Goal: Use online tool/utility

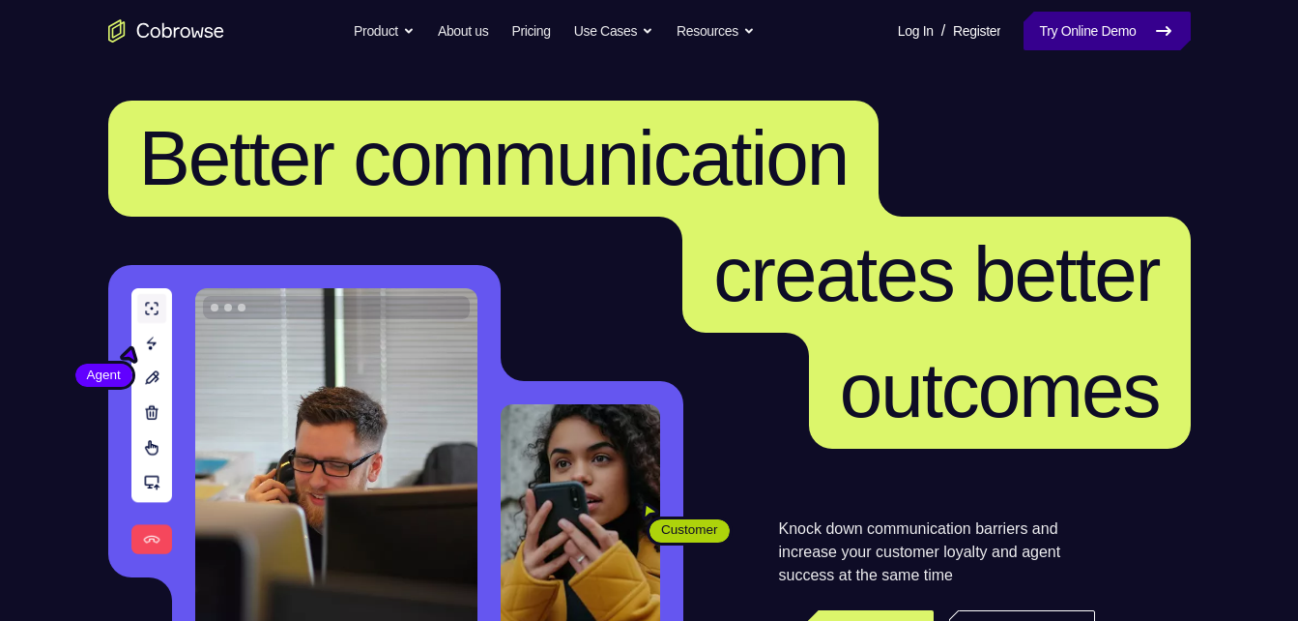
click at [1121, 35] on link "Try Online Demo" at bounding box center [1107, 31] width 166 height 39
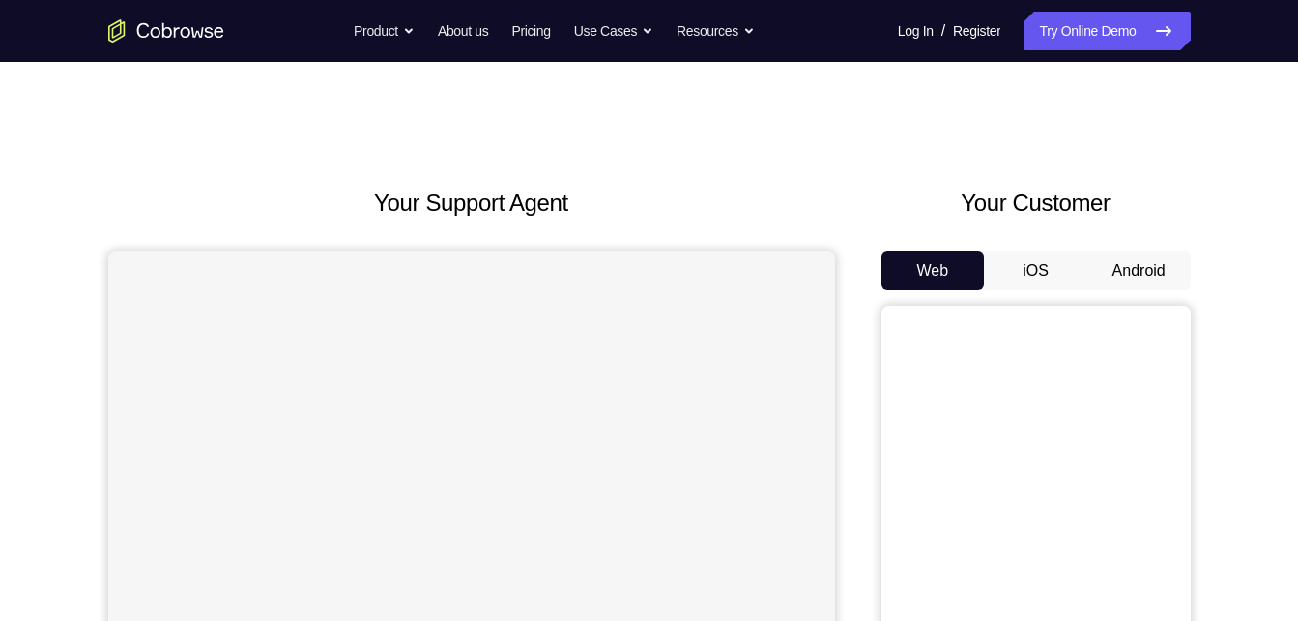
click at [1118, 273] on button "Android" at bounding box center [1139, 270] width 103 height 39
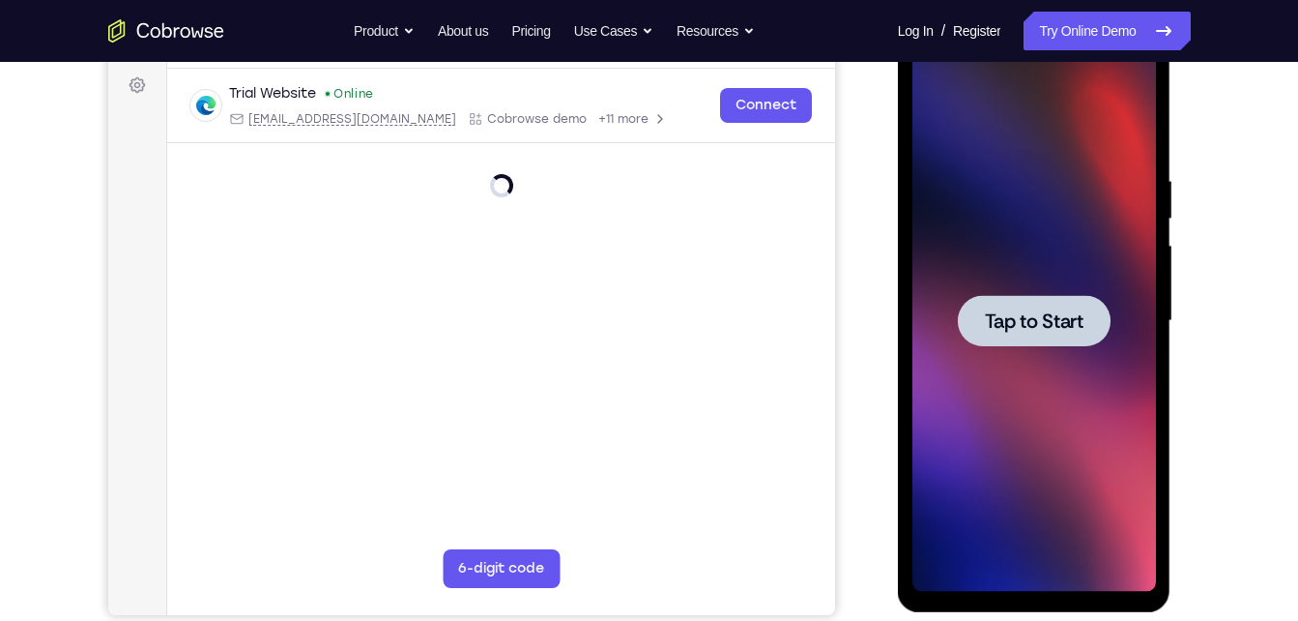
click at [1021, 312] on span "Tap to Start" at bounding box center [1034, 320] width 99 height 19
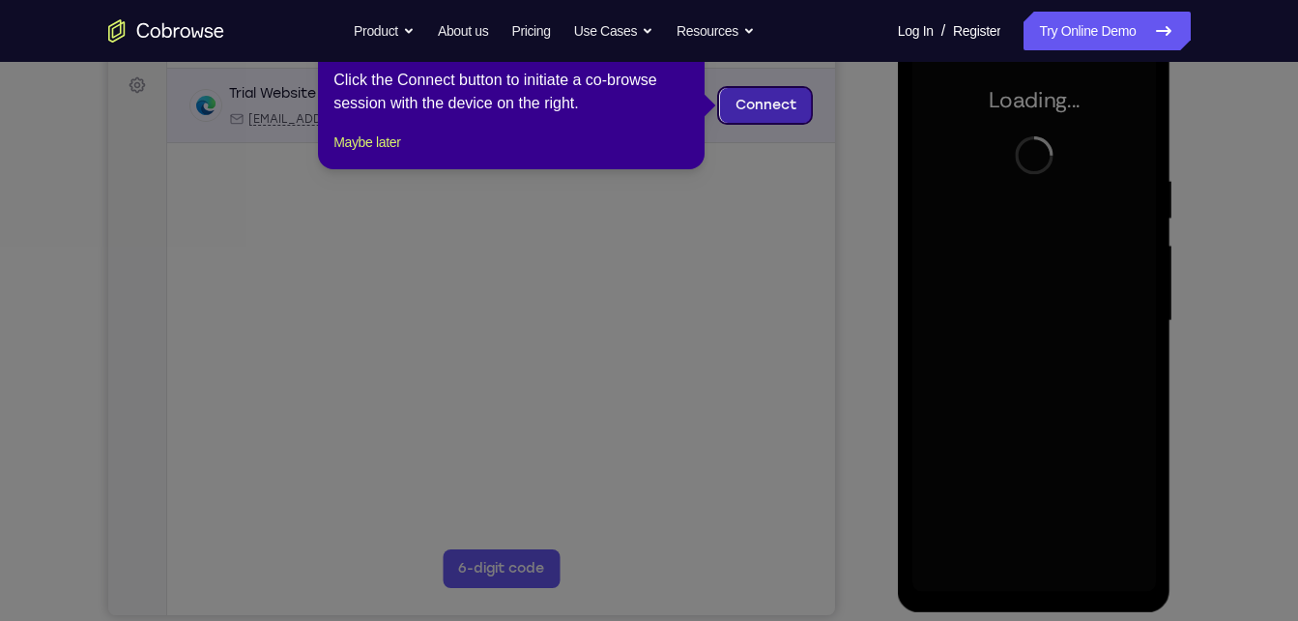
click at [725, 101] on link "Connect" at bounding box center [765, 105] width 92 height 35
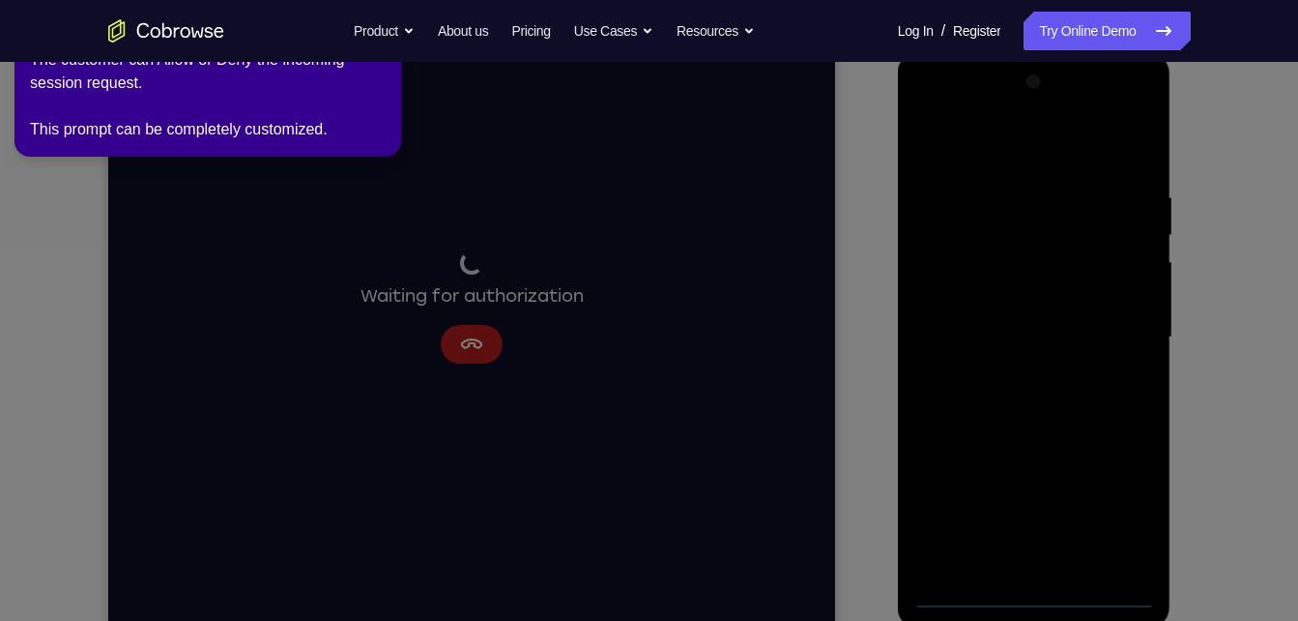
scroll to position [266, 0]
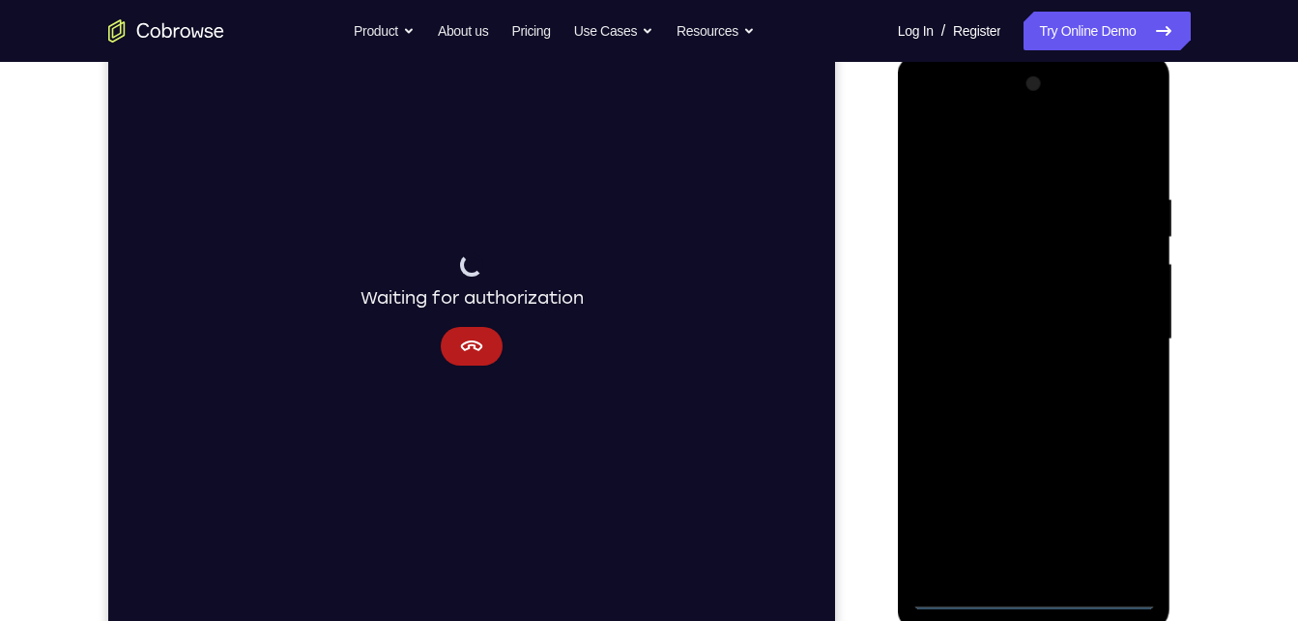
click at [1025, 600] on div at bounding box center [1035, 339] width 244 height 541
click at [1118, 524] on div at bounding box center [1035, 339] width 244 height 541
click at [955, 165] on div at bounding box center [1035, 339] width 244 height 541
click at [1131, 325] on div at bounding box center [1035, 339] width 244 height 541
click at [1010, 376] on div at bounding box center [1035, 339] width 244 height 541
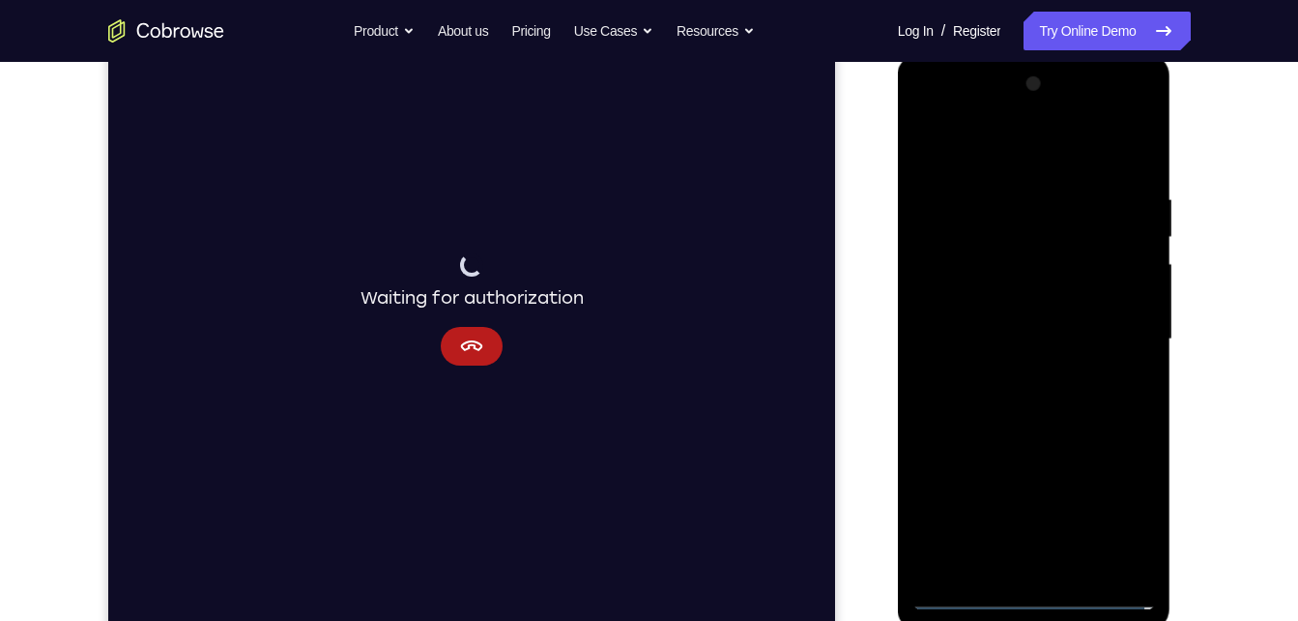
click at [1004, 318] on div at bounding box center [1035, 339] width 244 height 541
click at [1012, 306] on div at bounding box center [1035, 339] width 244 height 541
click at [1001, 336] on div at bounding box center [1035, 339] width 244 height 541
click at [1024, 405] on div at bounding box center [1035, 339] width 244 height 541
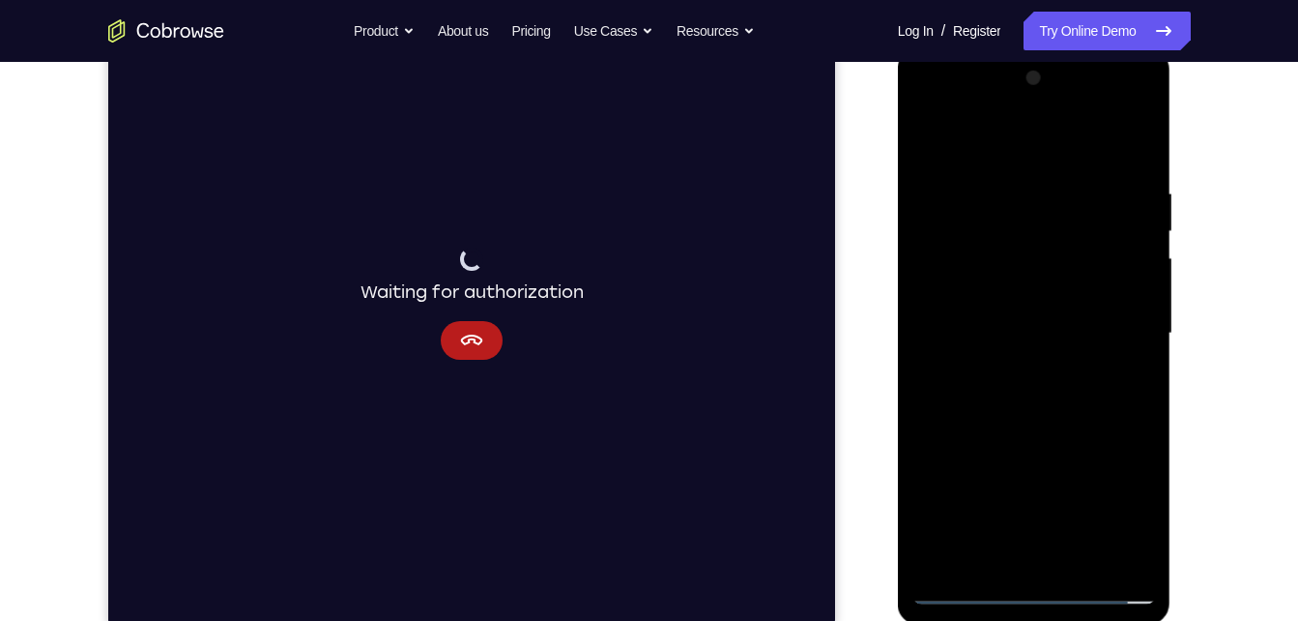
drag, startPoint x: 1058, startPoint y: 345, endPoint x: 1079, endPoint y: 473, distance: 129.4
click at [1079, 473] on div at bounding box center [1035, 333] width 244 height 541
click at [1068, 425] on div at bounding box center [1035, 333] width 244 height 541
drag, startPoint x: 1072, startPoint y: 233, endPoint x: 1199, endPoint y: 670, distance: 455.0
click at [1174, 620] on html "Online web based iOS Simulators and Android Emulators. Run iPhone, iPad, Mobile…" at bounding box center [1036, 338] width 276 height 580
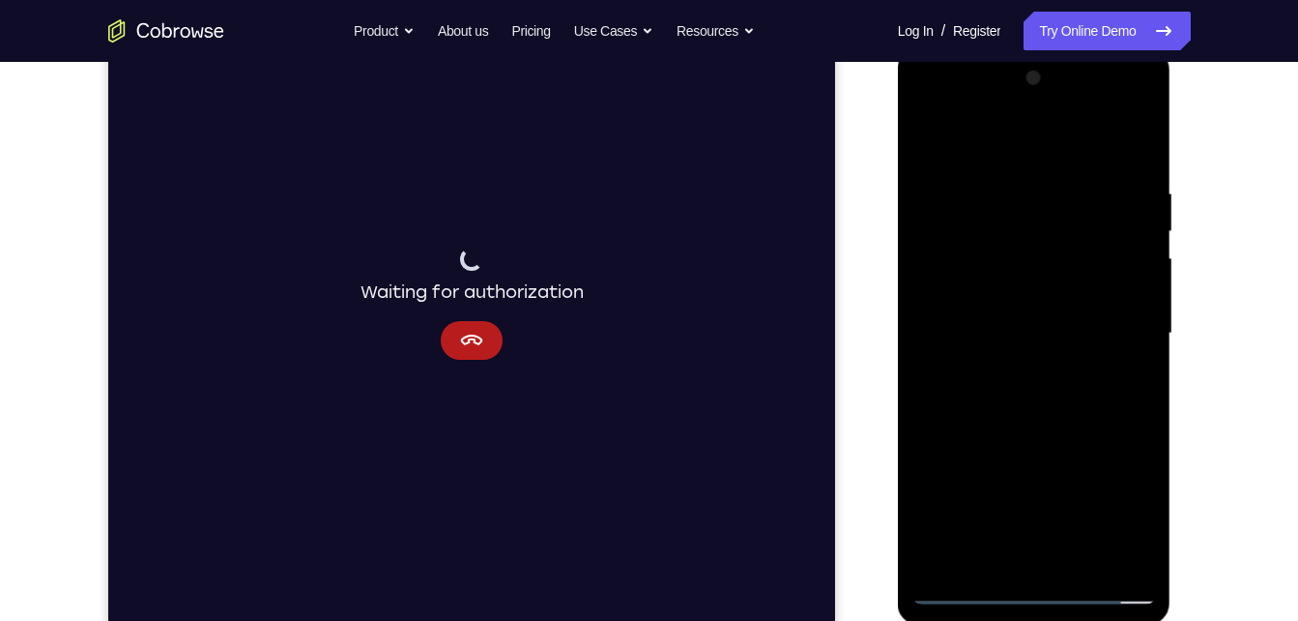
click at [1074, 561] on div at bounding box center [1035, 333] width 244 height 541
click at [996, 436] on div at bounding box center [1035, 333] width 244 height 541
click at [1008, 362] on div at bounding box center [1035, 333] width 244 height 541
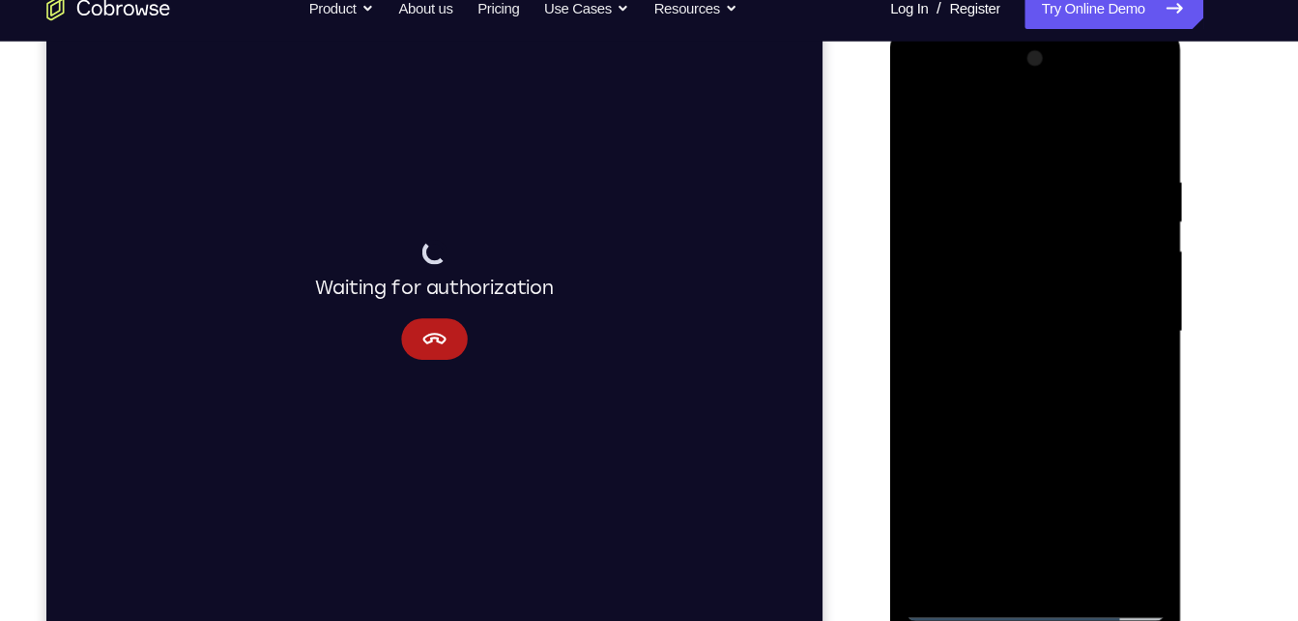
click at [923, 127] on div at bounding box center [1027, 311] width 244 height 541
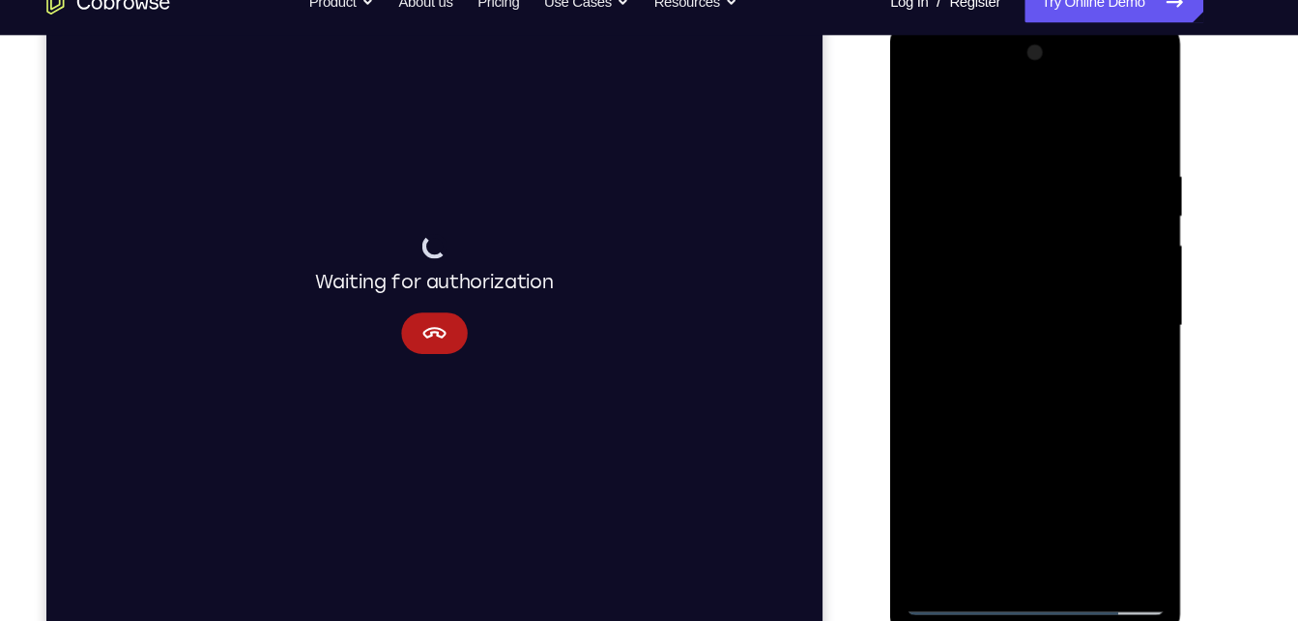
click at [920, 103] on div at bounding box center [1027, 305] width 244 height 541
click at [988, 532] on div at bounding box center [1027, 305] width 244 height 541
click at [1040, 108] on div at bounding box center [1027, 305] width 244 height 541
click at [986, 203] on div at bounding box center [1027, 305] width 244 height 541
drag, startPoint x: 986, startPoint y: 203, endPoint x: 965, endPoint y: 409, distance: 207.0
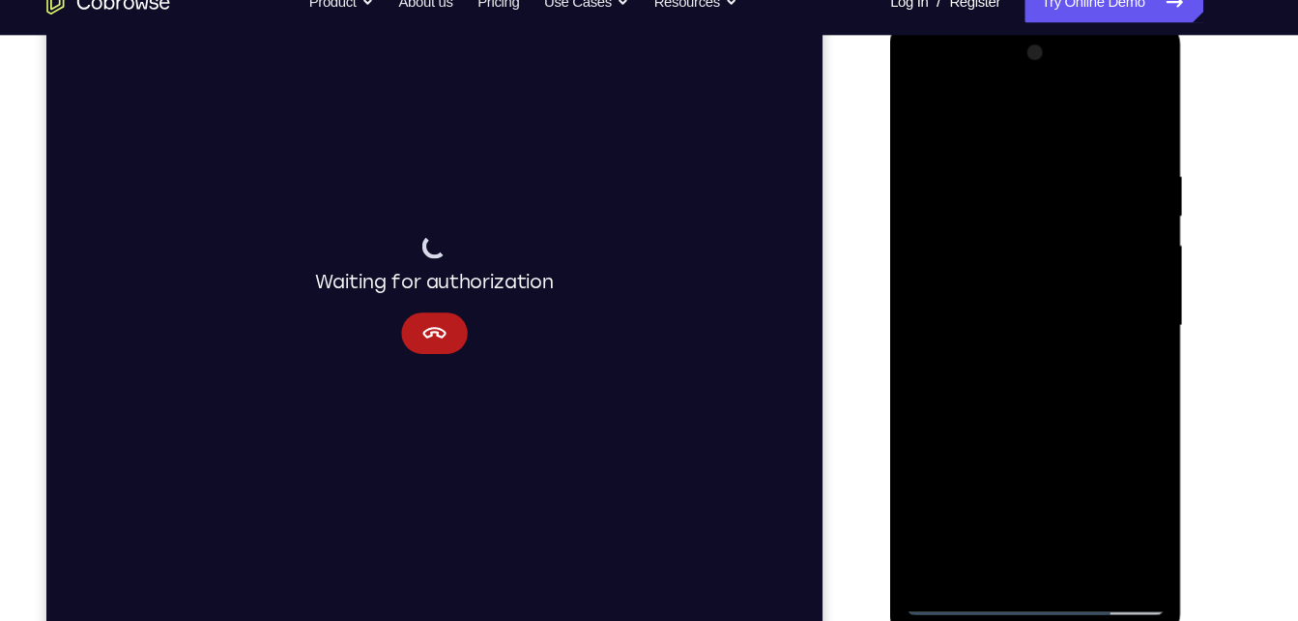
click at [965, 409] on div at bounding box center [1027, 305] width 244 height 541
click at [928, 156] on div at bounding box center [1027, 305] width 244 height 541
click at [919, 116] on div at bounding box center [1027, 305] width 244 height 541
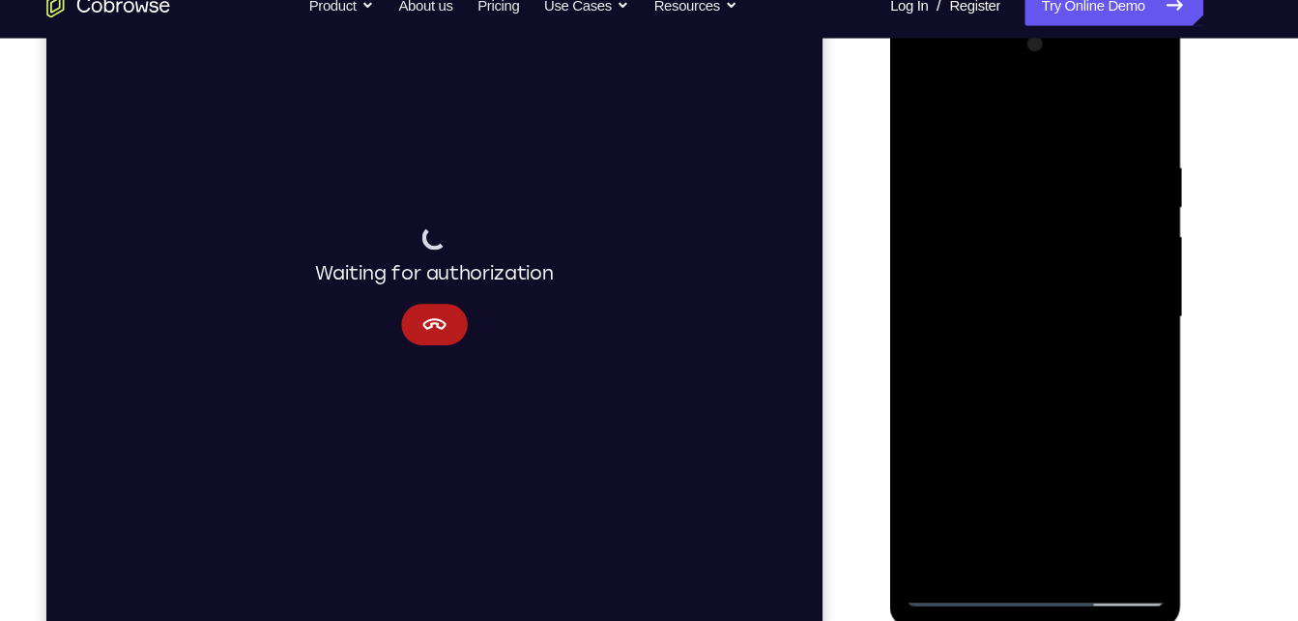
click at [955, 188] on div at bounding box center [1027, 296] width 244 height 541
drag, startPoint x: 955, startPoint y: 188, endPoint x: 935, endPoint y: 393, distance: 206.9
click at [935, 393] on div at bounding box center [1027, 296] width 244 height 541
click at [944, 531] on div at bounding box center [1027, 296] width 244 height 541
drag, startPoint x: 1012, startPoint y: 212, endPoint x: 948, endPoint y: 532, distance: 326.3
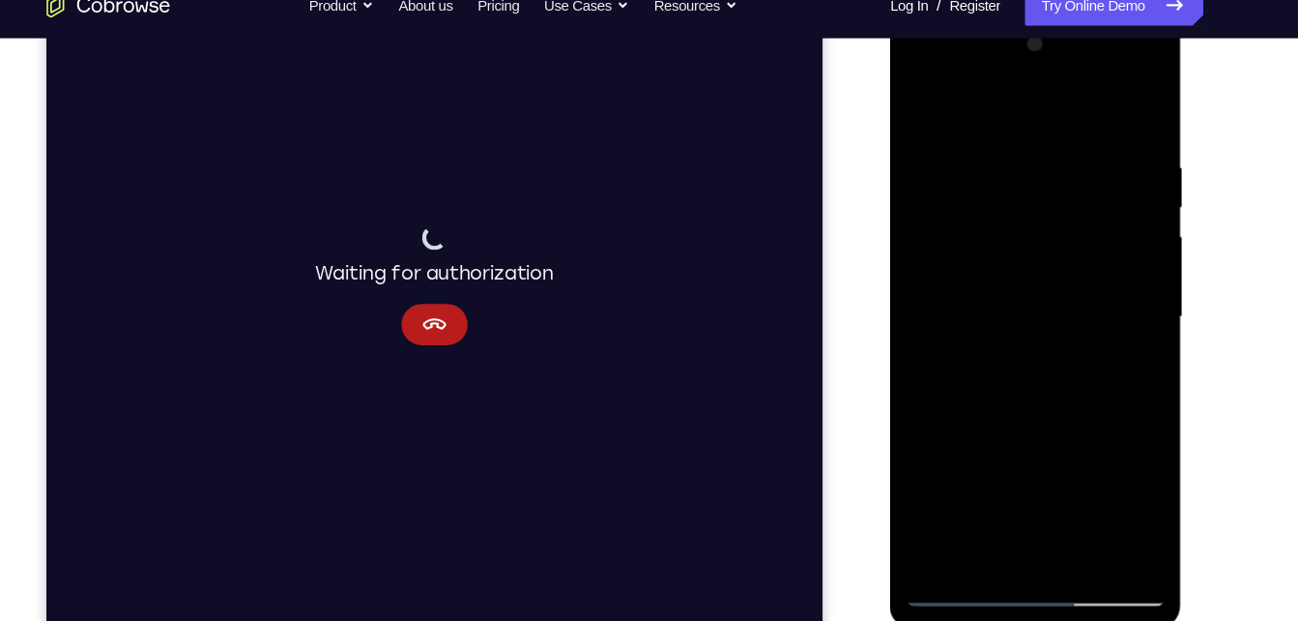
click at [948, 532] on div at bounding box center [1027, 296] width 244 height 541
drag, startPoint x: 1031, startPoint y: 327, endPoint x: 1041, endPoint y: 131, distance: 196.5
click at [1041, 131] on div at bounding box center [1027, 296] width 244 height 541
drag, startPoint x: 1003, startPoint y: 390, endPoint x: 1032, endPoint y: 183, distance: 208.9
click at [1032, 183] on div at bounding box center [1027, 296] width 244 height 541
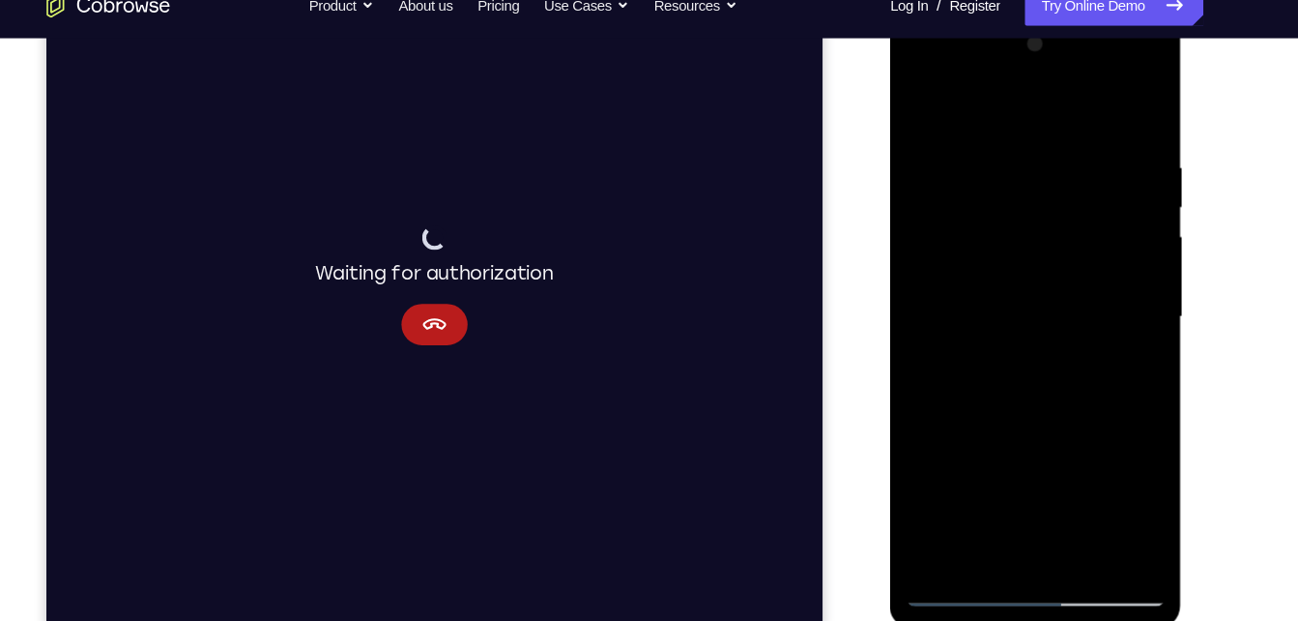
drag, startPoint x: 1062, startPoint y: 364, endPoint x: 1027, endPoint y: 80, distance: 286.4
click at [1027, 80] on div at bounding box center [1027, 296] width 244 height 541
drag, startPoint x: 1039, startPoint y: 332, endPoint x: 1024, endPoint y: 169, distance: 163.2
click at [1024, 169] on div at bounding box center [1027, 296] width 244 height 541
drag, startPoint x: 1043, startPoint y: 341, endPoint x: 1047, endPoint y: 210, distance: 131.5
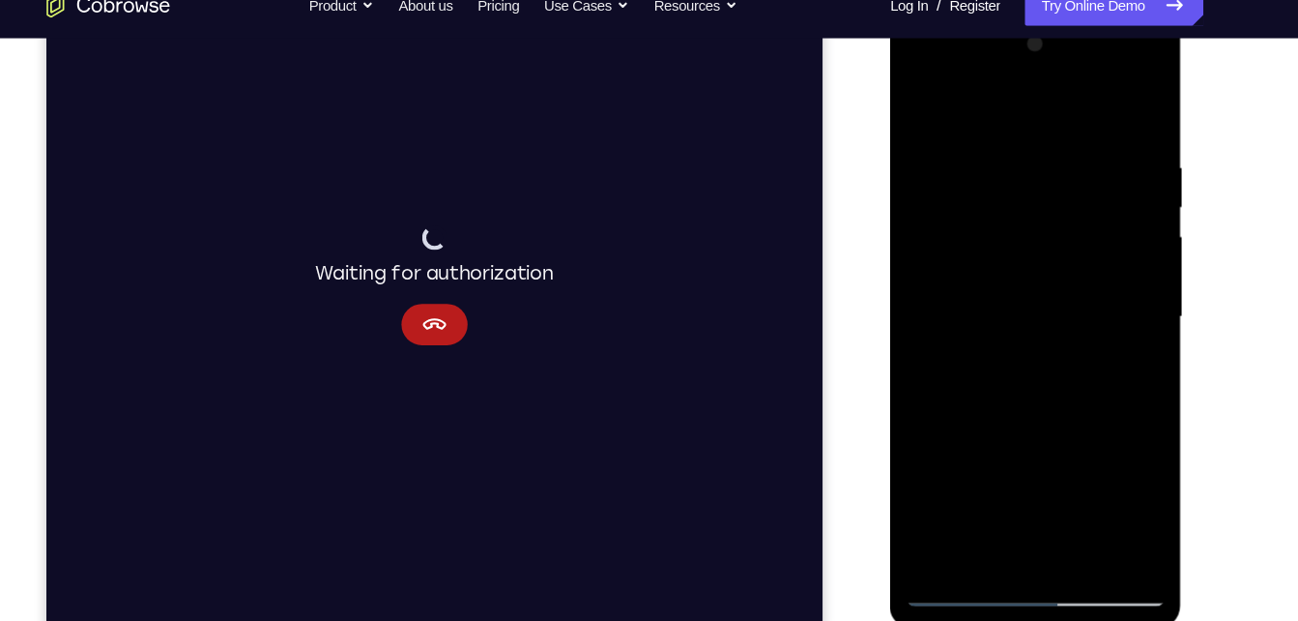
click at [1047, 210] on div at bounding box center [1027, 296] width 244 height 541
drag, startPoint x: 1033, startPoint y: 366, endPoint x: 1025, endPoint y: 106, distance: 260.2
click at [1025, 106] on div at bounding box center [1027, 296] width 244 height 541
drag, startPoint x: 998, startPoint y: 407, endPoint x: 978, endPoint y: 271, distance: 137.7
click at [978, 271] on div at bounding box center [1027, 296] width 244 height 541
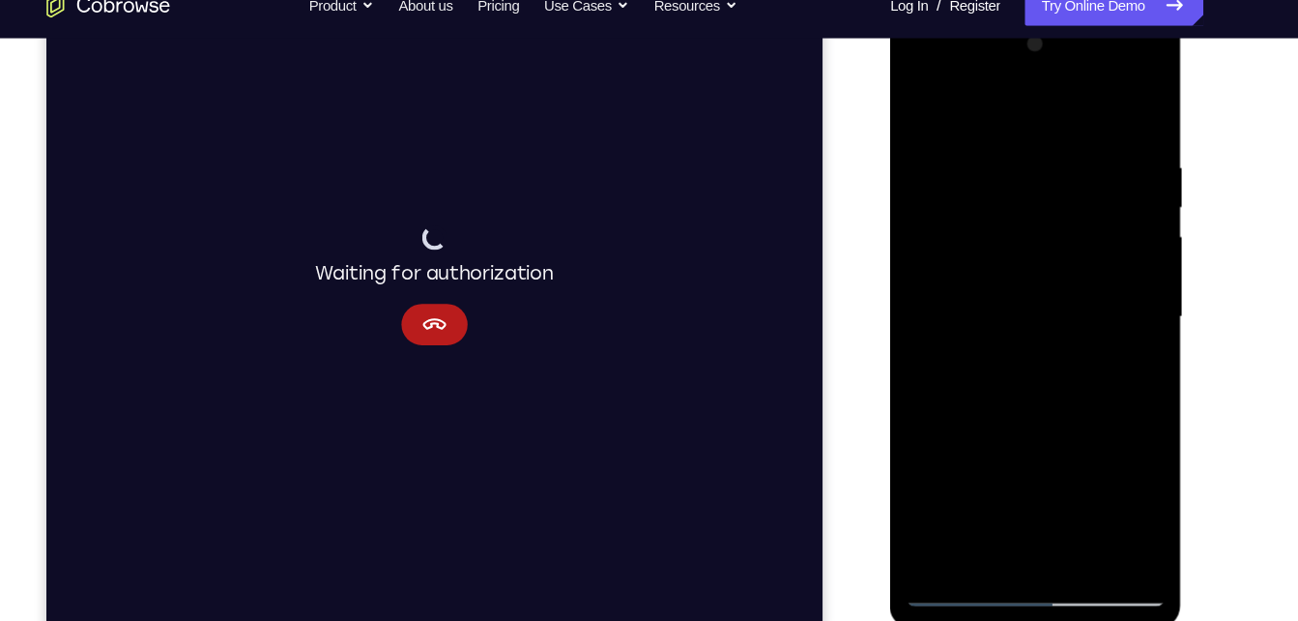
drag, startPoint x: 1026, startPoint y: 386, endPoint x: 1037, endPoint y: 245, distance: 141.6
click at [1037, 245] on div at bounding box center [1027, 296] width 244 height 541
drag, startPoint x: 1037, startPoint y: 245, endPoint x: 1033, endPoint y: 288, distance: 43.7
click at [1033, 288] on div at bounding box center [1027, 296] width 244 height 541
click at [1126, 296] on div at bounding box center [1027, 296] width 244 height 541
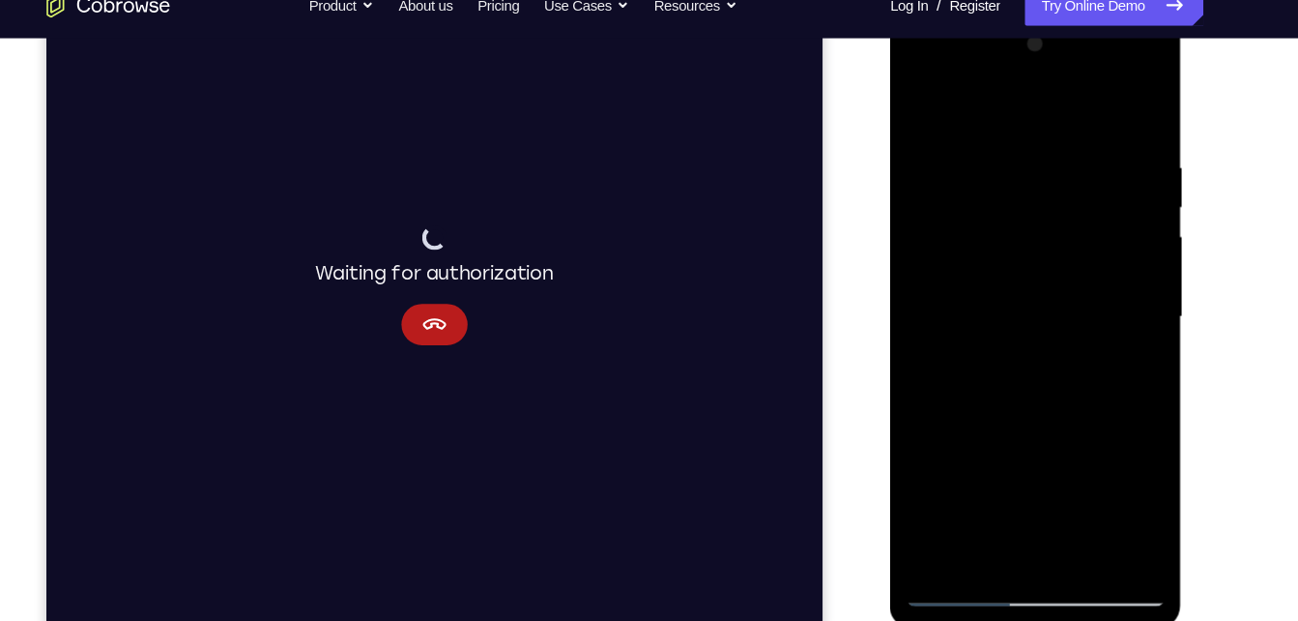
click at [918, 291] on div at bounding box center [1027, 296] width 244 height 541
click at [1077, 523] on div at bounding box center [1027, 296] width 244 height 541
click at [927, 101] on div at bounding box center [1027, 296] width 244 height 541
click at [977, 519] on div at bounding box center [1027, 296] width 244 height 541
click at [1058, 99] on div at bounding box center [1027, 296] width 244 height 541
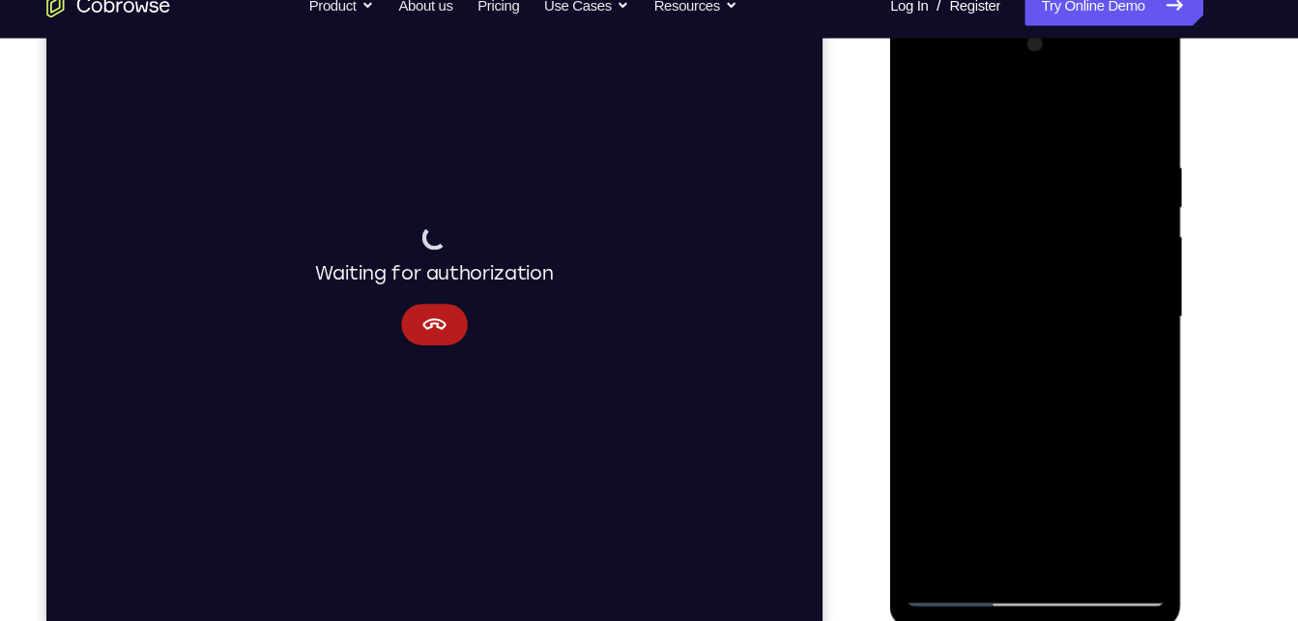
click at [1118, 101] on div at bounding box center [1027, 296] width 244 height 541
click at [927, 530] on div at bounding box center [1027, 296] width 244 height 541
click at [1070, 521] on div at bounding box center [1027, 296] width 244 height 541
drag, startPoint x: 1011, startPoint y: 368, endPoint x: 1016, endPoint y: 191, distance: 177.0
click at [1016, 191] on div at bounding box center [1027, 296] width 244 height 541
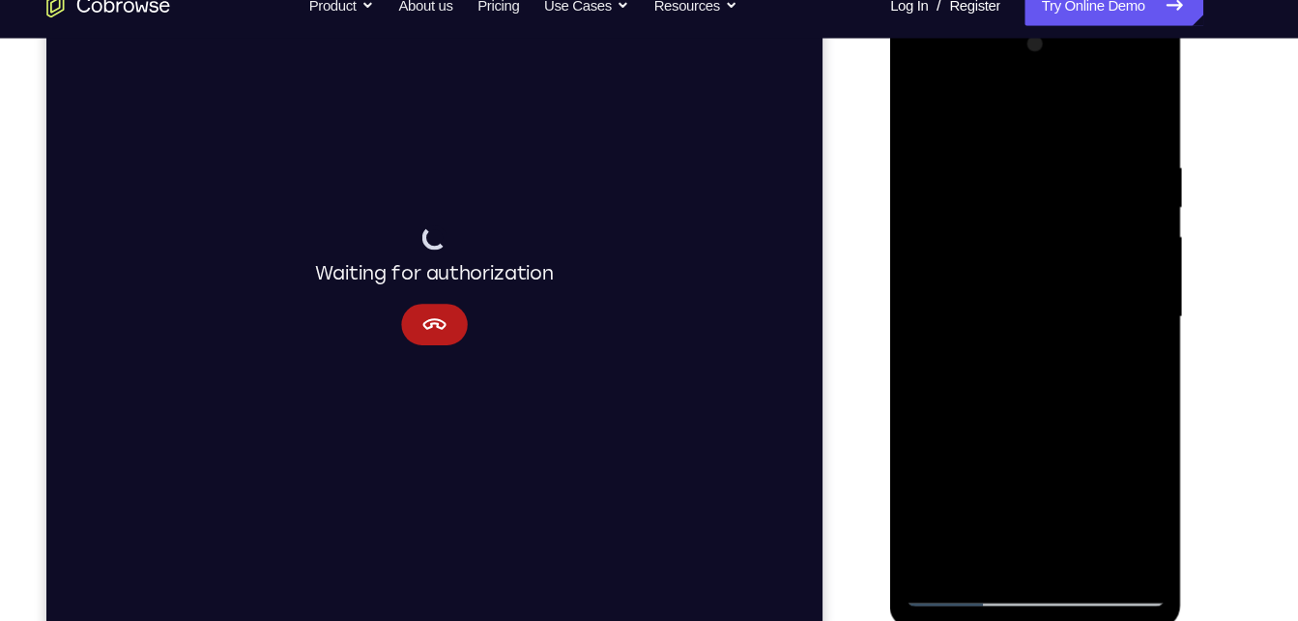
drag, startPoint x: 966, startPoint y: 465, endPoint x: 985, endPoint y: 251, distance: 214.5
click at [985, 251] on div at bounding box center [1027, 296] width 244 height 541
click at [992, 300] on div at bounding box center [1027, 296] width 244 height 541
click at [924, 102] on div at bounding box center [1027, 296] width 244 height 541
drag, startPoint x: 994, startPoint y: 435, endPoint x: 979, endPoint y: 299, distance: 137.1
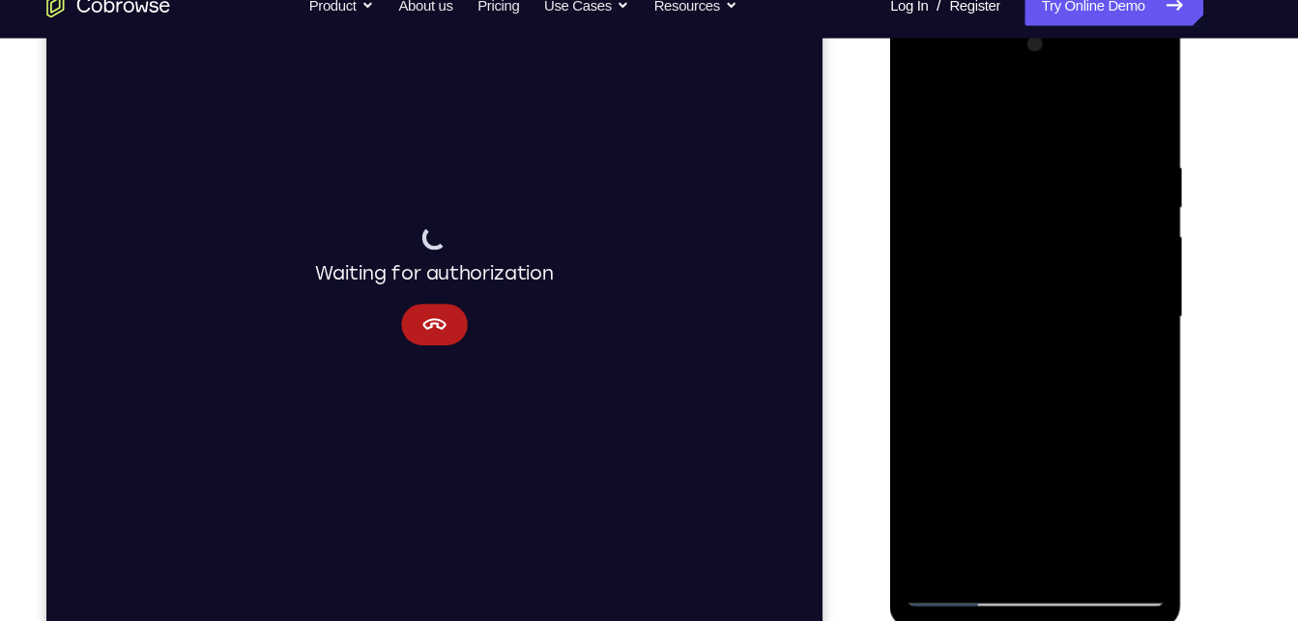
click at [979, 299] on div at bounding box center [1027, 296] width 244 height 541
drag, startPoint x: 997, startPoint y: 433, endPoint x: 1023, endPoint y: 279, distance: 155.9
click at [1023, 279] on div at bounding box center [1027, 296] width 244 height 541
drag, startPoint x: 1030, startPoint y: 420, endPoint x: 1044, endPoint y: 300, distance: 120.8
click at [1044, 300] on div at bounding box center [1027, 296] width 244 height 541
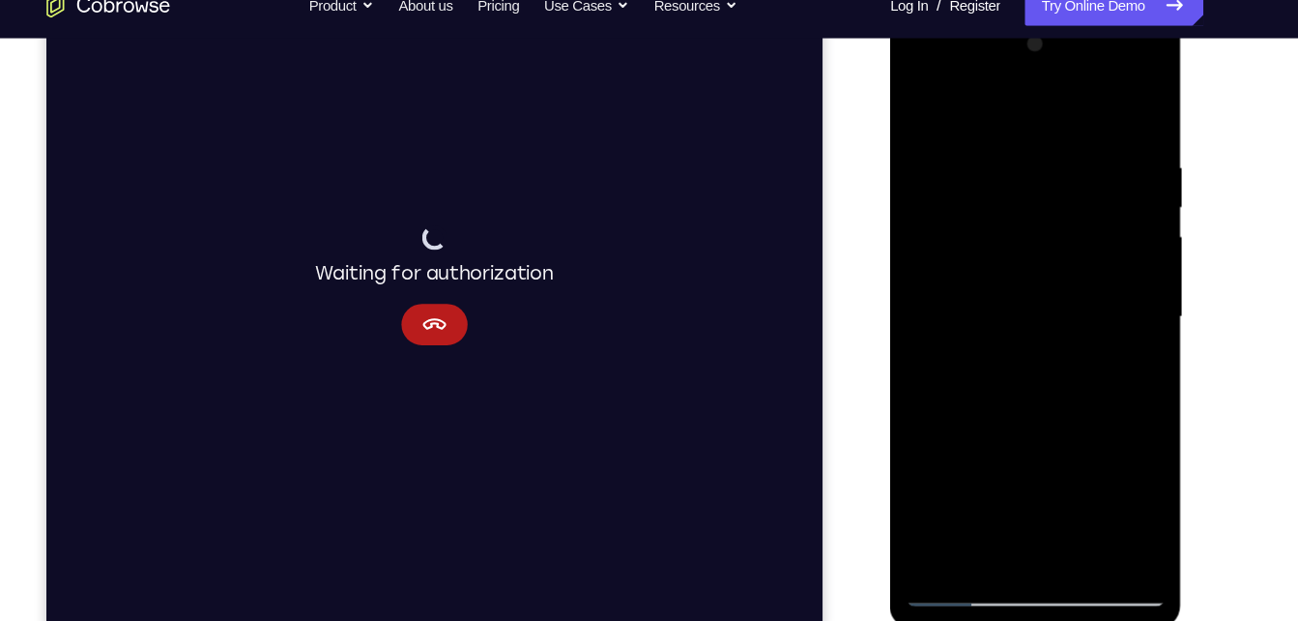
drag, startPoint x: 1021, startPoint y: 438, endPoint x: 1026, endPoint y: 382, distance: 56.3
click at [1026, 382] on div at bounding box center [1027, 296] width 244 height 541
drag, startPoint x: 1054, startPoint y: 476, endPoint x: 1019, endPoint y: 334, distance: 146.3
click at [1019, 334] on div at bounding box center [1027, 296] width 244 height 541
drag, startPoint x: 1036, startPoint y: 400, endPoint x: 1038, endPoint y: 353, distance: 47.4
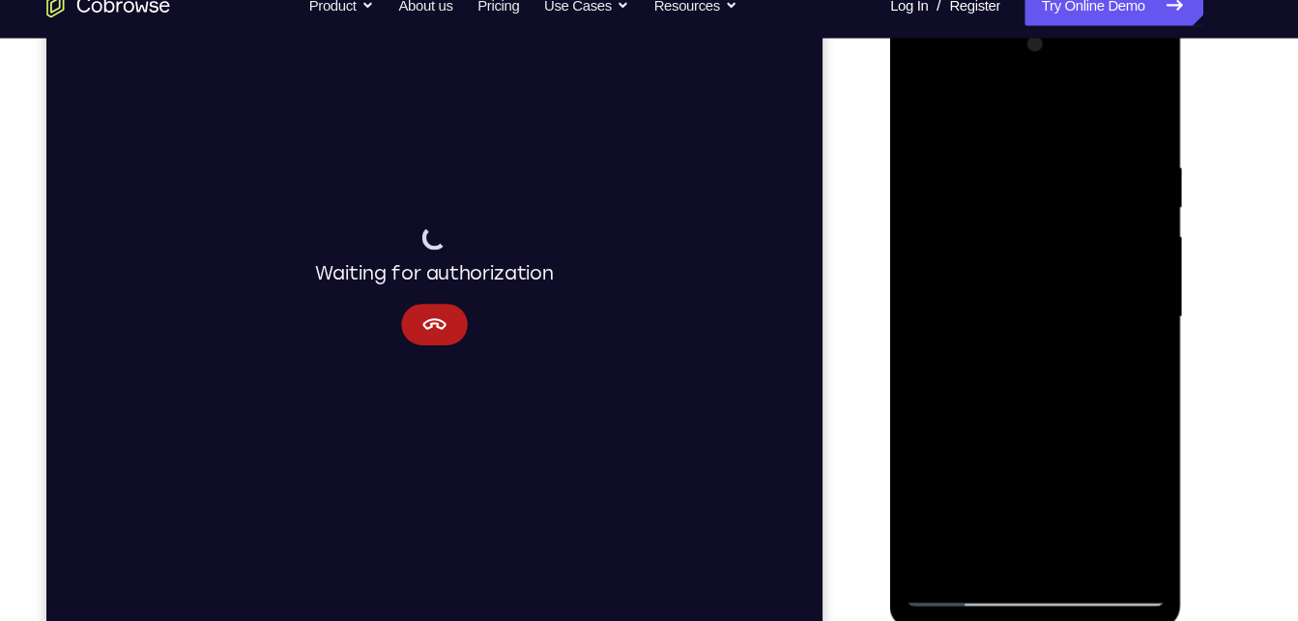
click at [1038, 353] on div at bounding box center [1027, 296] width 244 height 541
drag, startPoint x: 1020, startPoint y: 339, endPoint x: 1002, endPoint y: 311, distance: 33.5
click at [1002, 311] on div at bounding box center [1027, 296] width 244 height 541
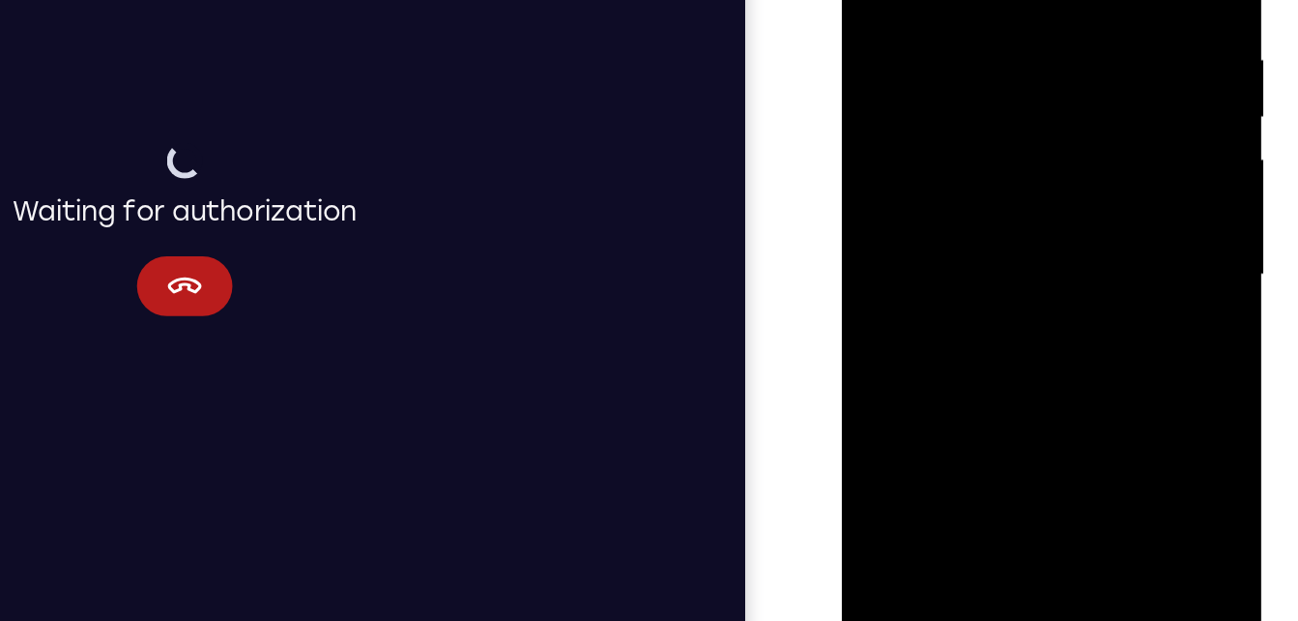
drag, startPoint x: 986, startPoint y: 254, endPoint x: 948, endPoint y: 153, distance: 108.3
click at [948, 153] on div at bounding box center [979, 121] width 244 height 541
drag, startPoint x: 978, startPoint y: 243, endPoint x: 956, endPoint y: 158, distance: 87.9
click at [956, 158] on div at bounding box center [979, 121] width 244 height 541
click at [934, 172] on div at bounding box center [979, 121] width 244 height 541
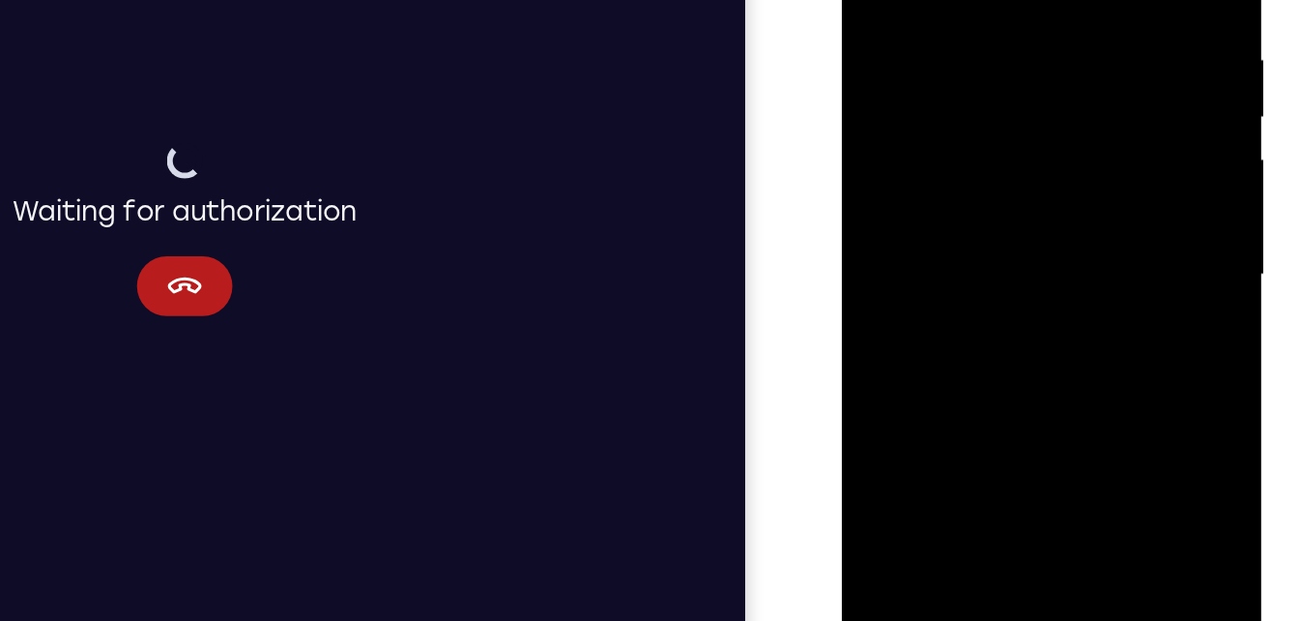
click at [952, 146] on div at bounding box center [979, 121] width 244 height 541
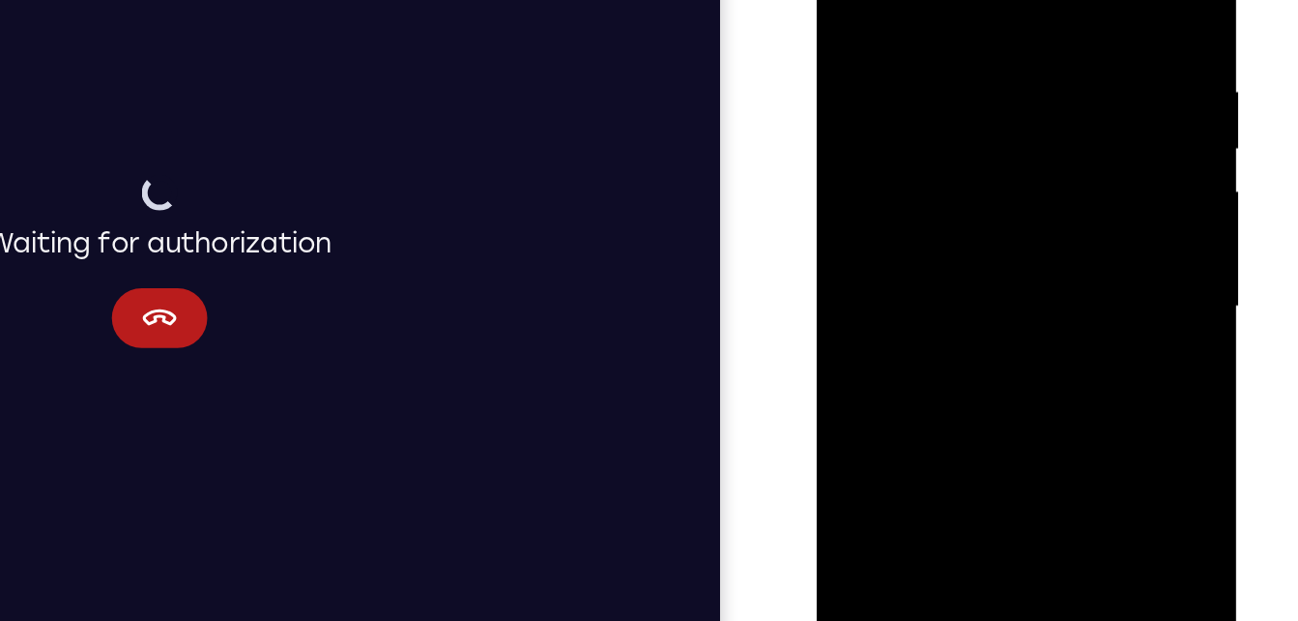
click at [959, 20] on div at bounding box center [953, 152] width 244 height 541
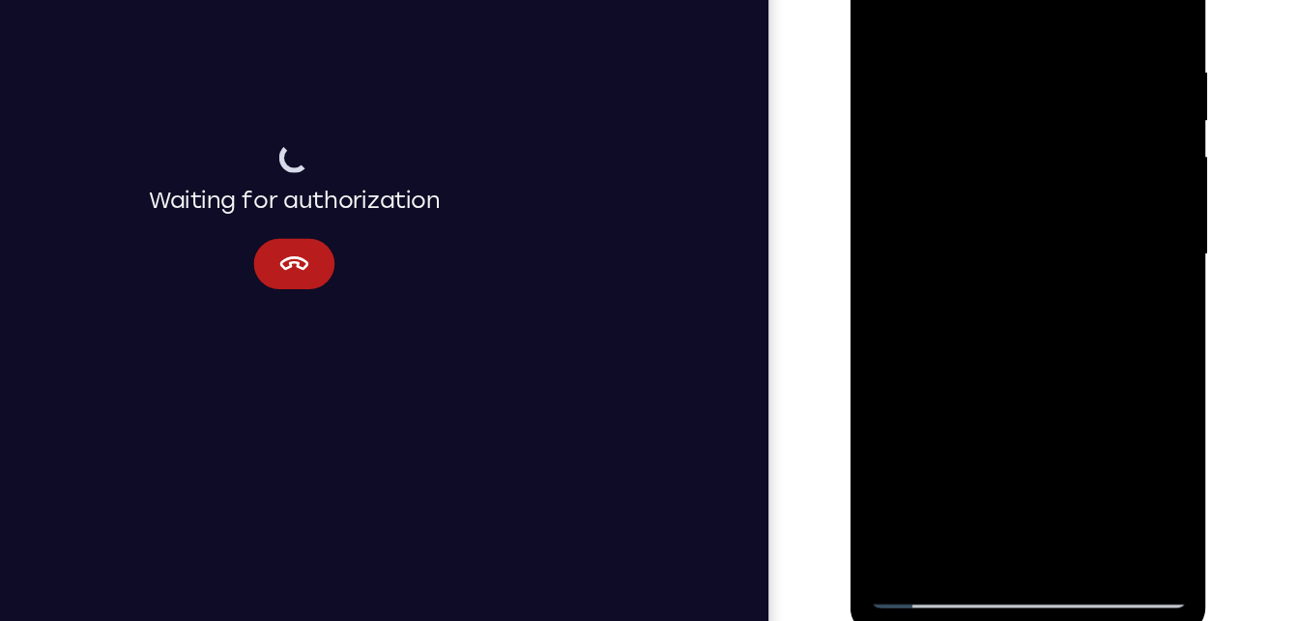
click at [920, 431] on div at bounding box center [987, 168] width 244 height 541
drag, startPoint x: 1012, startPoint y: 282, endPoint x: 987, endPoint y: 400, distance: 120.6
click at [987, 400] on div at bounding box center [987, 168] width 244 height 541
drag, startPoint x: 1010, startPoint y: 72, endPoint x: 1006, endPoint y: 221, distance: 149.9
click at [1006, 221] on div at bounding box center [987, 168] width 244 height 541
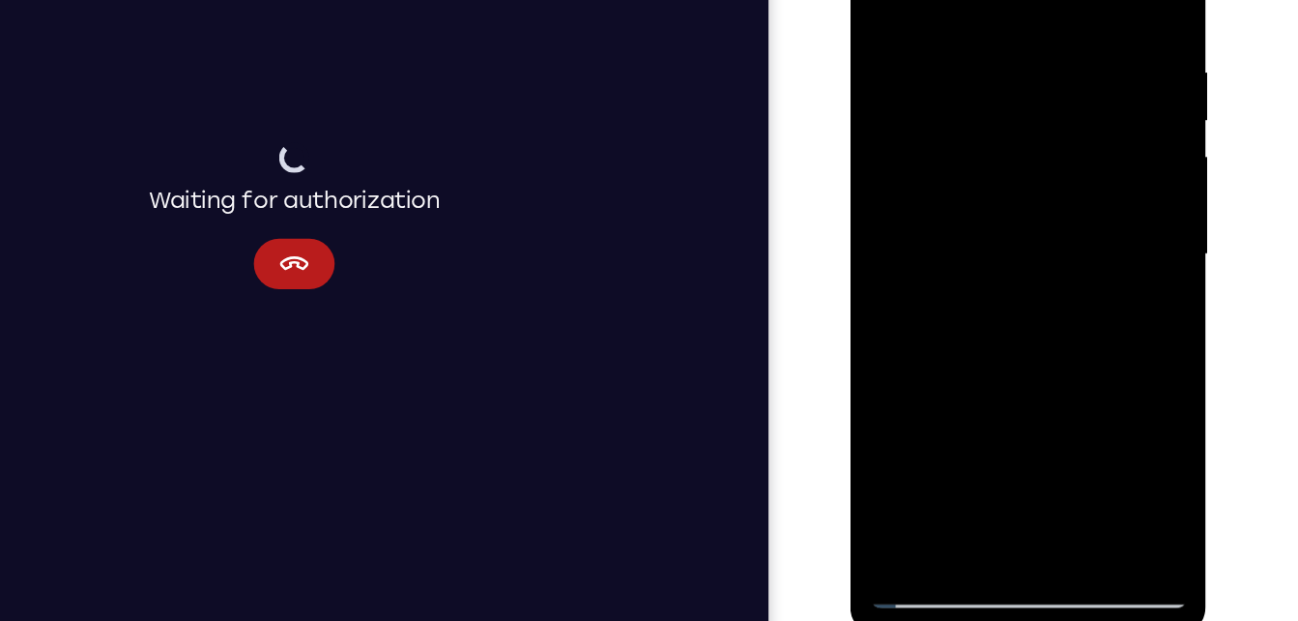
click at [963, 17] on div at bounding box center [987, 168] width 244 height 541
click at [1092, 0] on div at bounding box center [987, 168] width 244 height 541
click at [933, 131] on div at bounding box center [987, 168] width 244 height 541
click at [1092, 0] on div at bounding box center [987, 168] width 244 height 541
click at [976, 128] on div at bounding box center [987, 168] width 244 height 541
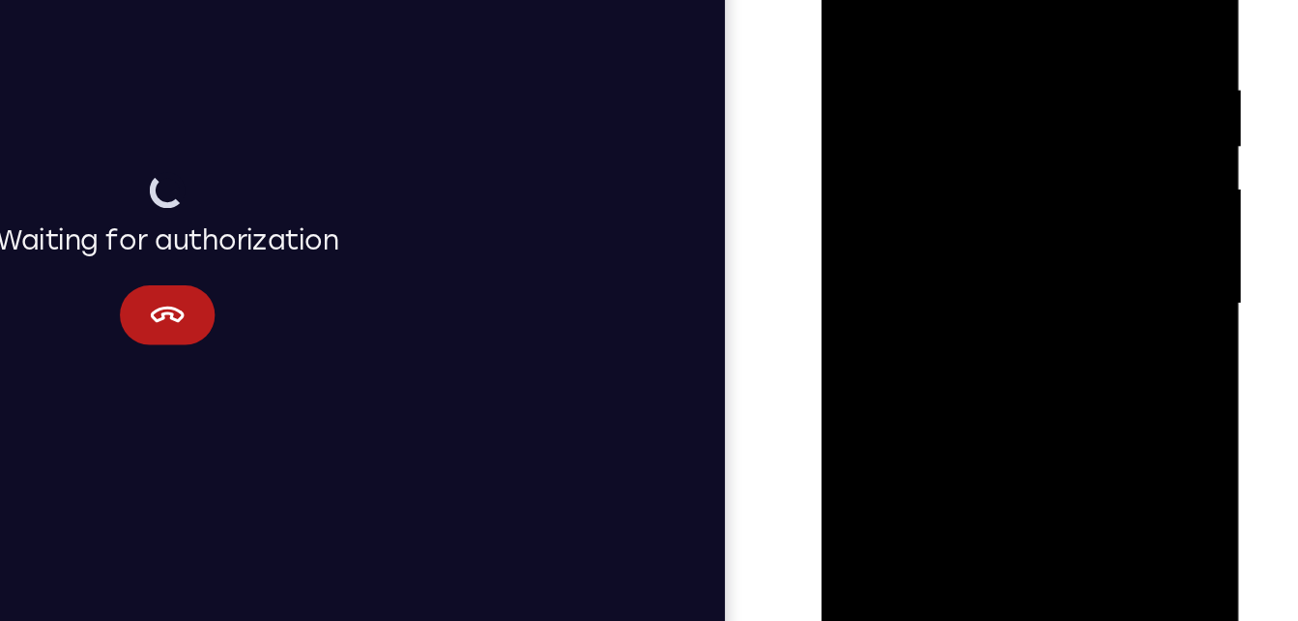
click at [1067, 0] on div at bounding box center [958, 151] width 244 height 541
click at [917, 3] on div at bounding box center [958, 151] width 244 height 541
click at [1068, 0] on div at bounding box center [958, 151] width 244 height 541
